Goal: Task Accomplishment & Management: Manage account settings

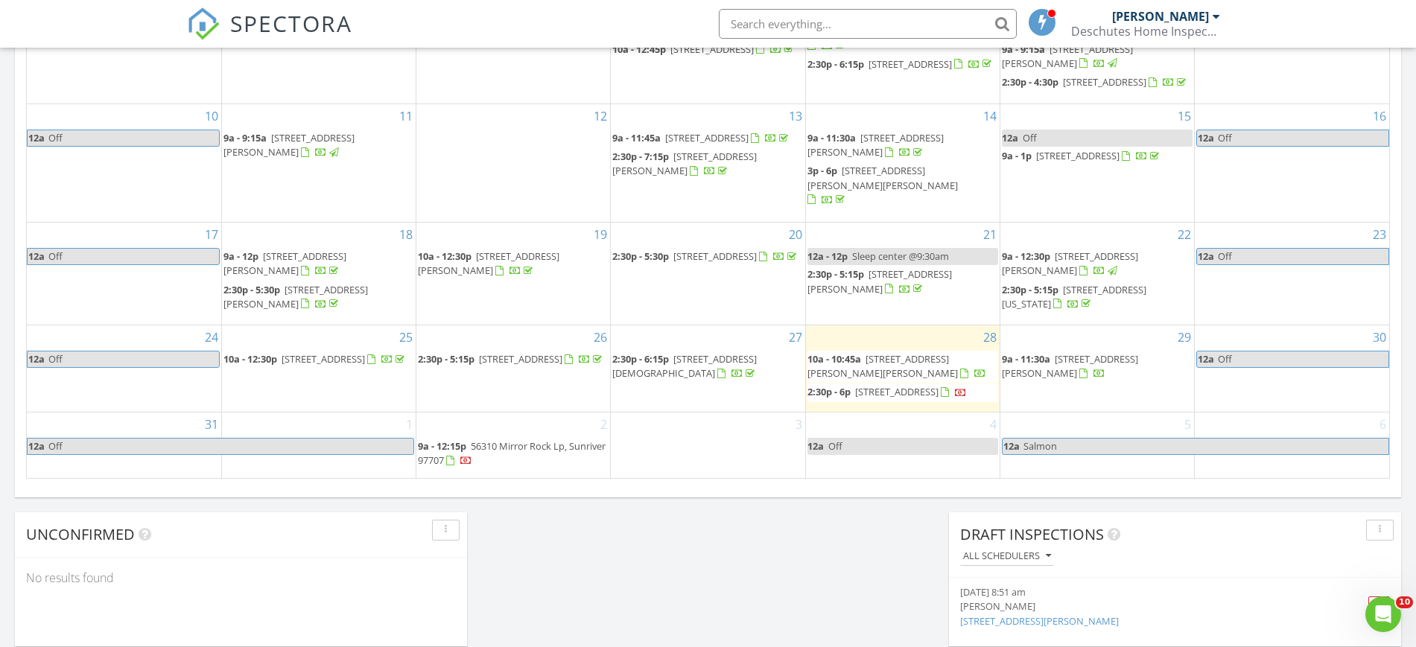
scroll to position [1024, 0]
click at [947, 353] on span "2786 NW Greenwood Ave, Redmond 97756" at bounding box center [882, 367] width 150 height 28
